Goal: Task Accomplishment & Management: Manage account settings

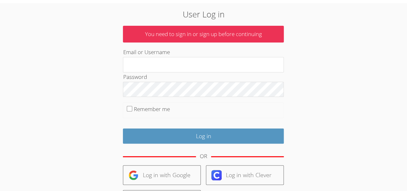
scroll to position [89, 0]
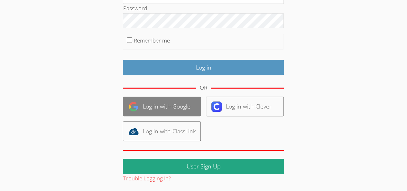
click at [151, 106] on link "Log in with Google" at bounding box center [162, 107] width 78 height 20
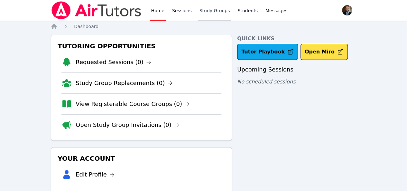
click at [207, 13] on link "Study Groups" at bounding box center [214, 10] width 33 height 21
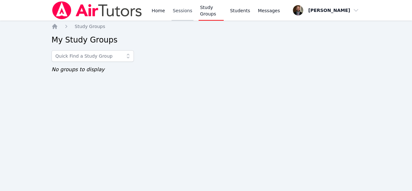
click at [179, 14] on link "Sessions" at bounding box center [183, 10] width 22 height 21
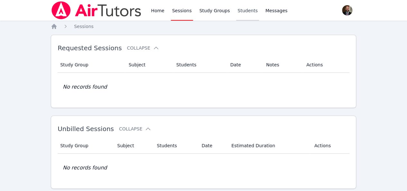
click at [238, 12] on link "Students" at bounding box center [247, 10] width 23 height 21
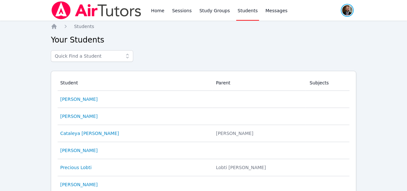
click at [349, 12] on span "button" at bounding box center [347, 10] width 14 height 14
click at [311, 36] on button "Logout" at bounding box center [322, 37] width 62 height 12
